Goal: Transaction & Acquisition: Subscribe to service/newsletter

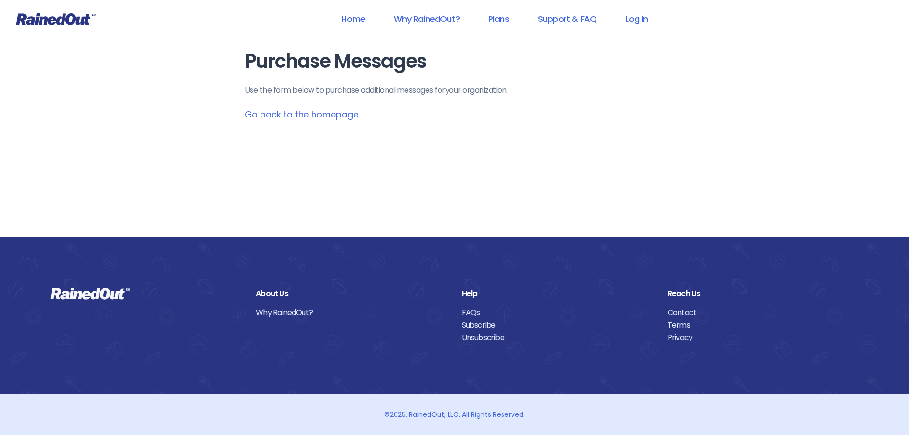
click at [332, 112] on link "Go back to the homepage" at bounding box center [302, 114] width 114 height 12
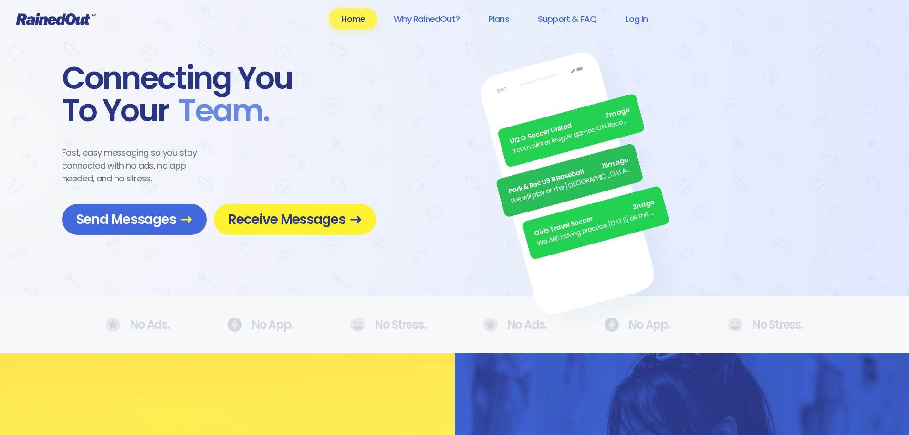
click at [264, 220] on span "Receive Messages" at bounding box center [295, 219] width 134 height 17
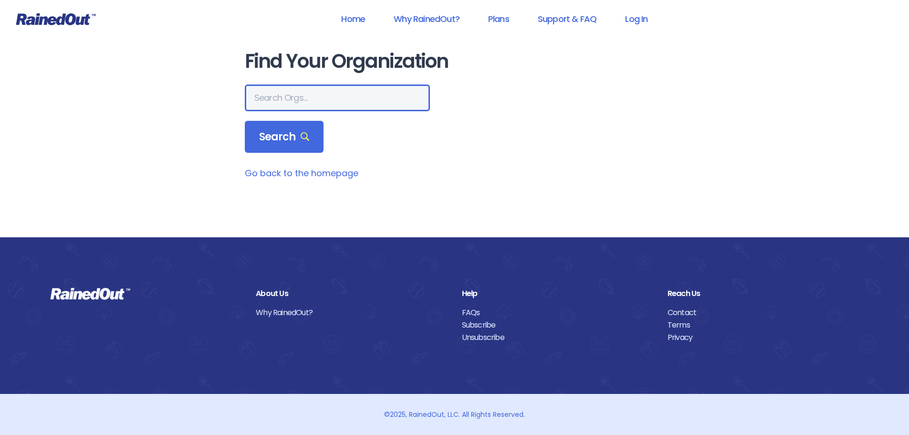
click at [333, 108] on input "text" at bounding box center [337, 97] width 185 height 27
type input "[GEOGRAPHIC_DATA]"
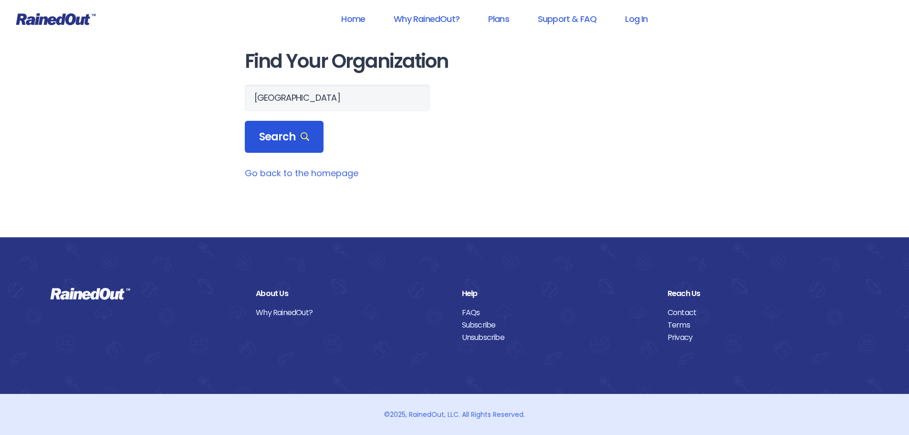
click at [285, 144] on div "Search" at bounding box center [284, 137] width 79 height 32
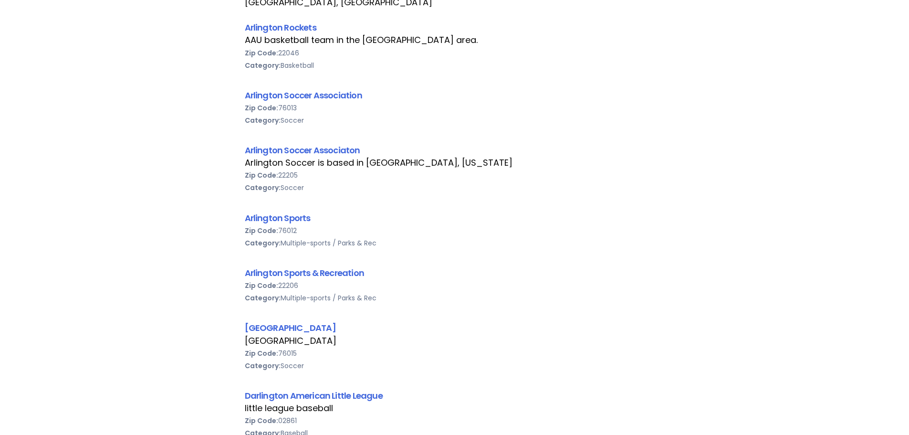
scroll to position [763, 0]
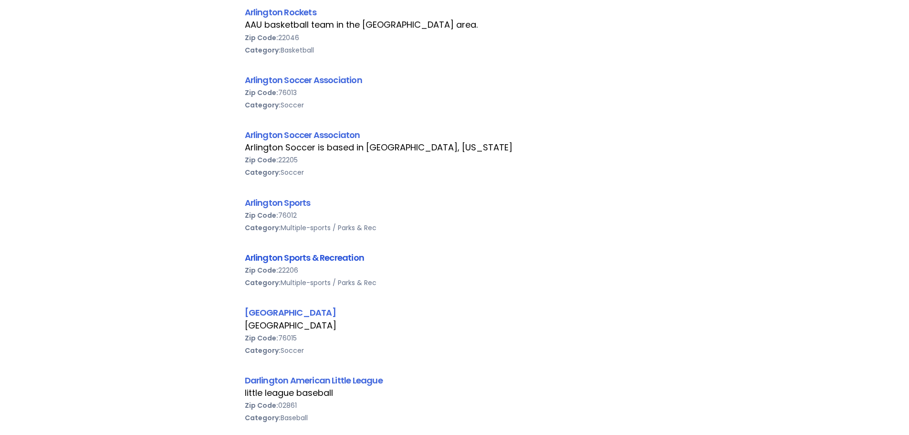
click at [285, 260] on link "Arlington Sports & Recreation" at bounding box center [305, 257] width 120 height 12
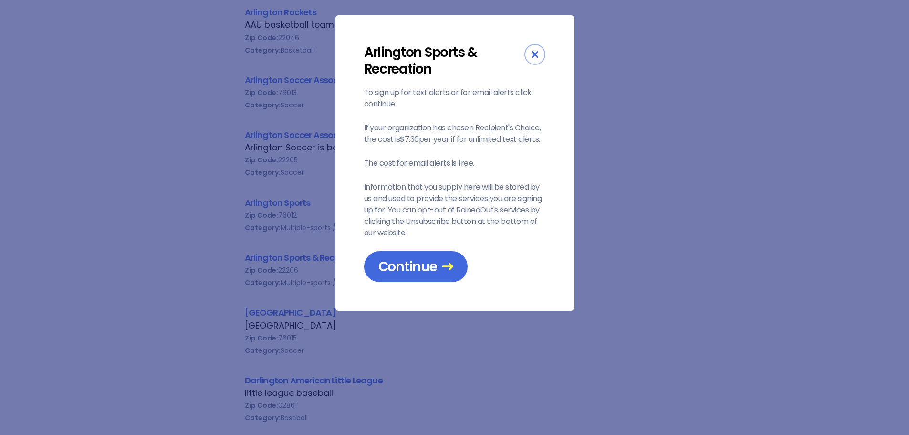
click at [539, 52] on div "Close" at bounding box center [534, 54] width 21 height 21
